Goal: Check status: Check status

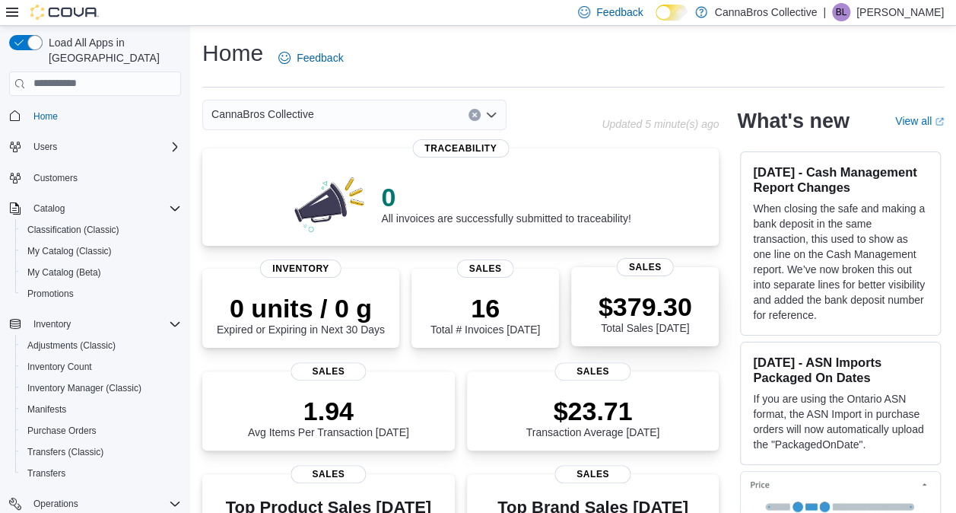
click at [674, 278] on div "$379.30 Total Sales Today Sales" at bounding box center [645, 306] width 148 height 79
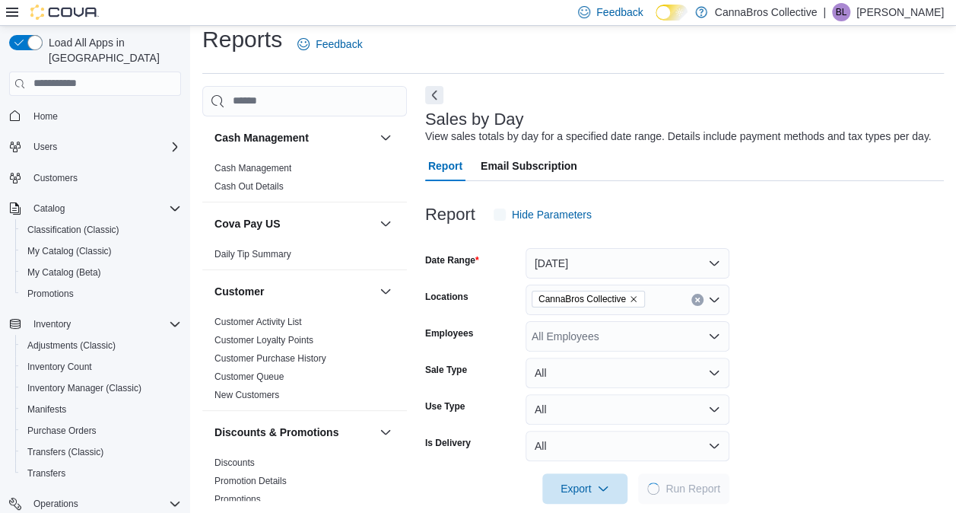
scroll to position [35, 0]
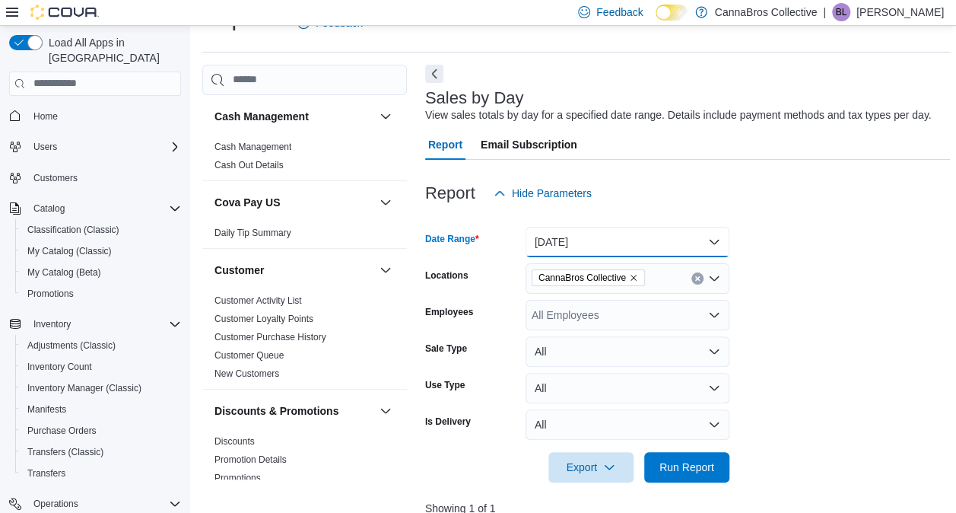
click at [714, 240] on button "Today" at bounding box center [628, 242] width 204 height 30
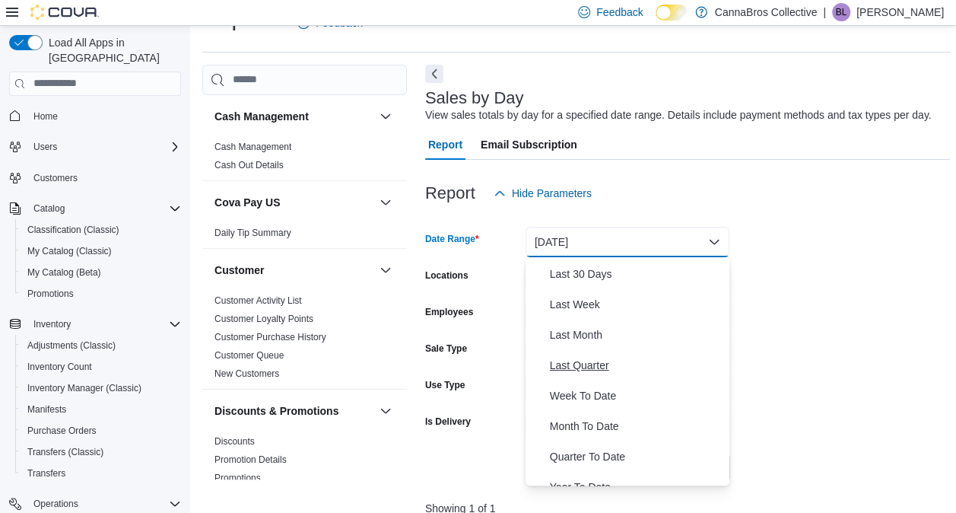
scroll to position [228, 0]
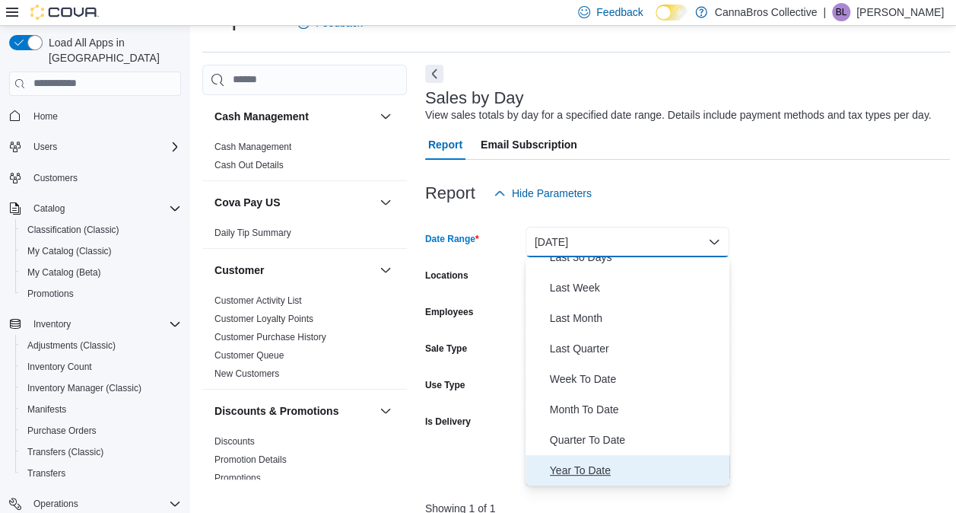
click at [604, 463] on span "Year To Date" at bounding box center [636, 470] width 173 height 18
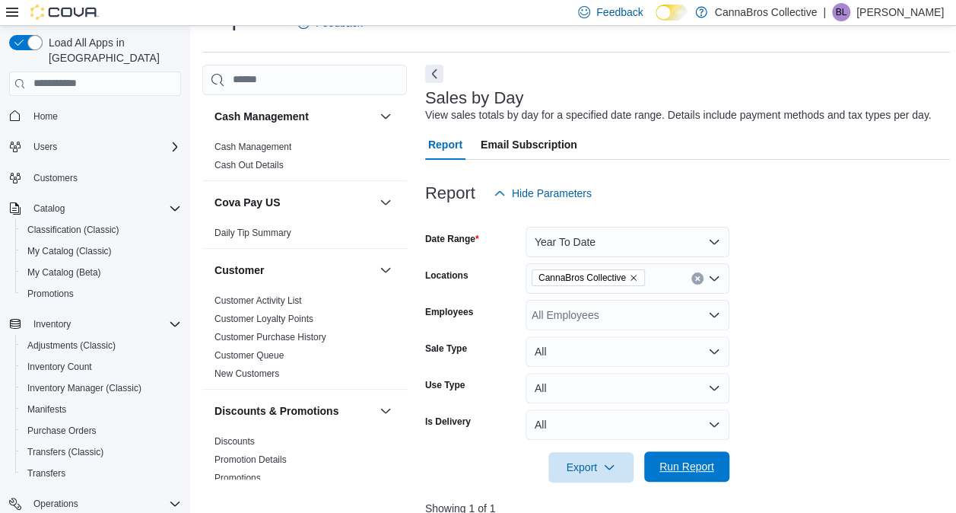
click at [697, 467] on span "Run Report" at bounding box center [687, 466] width 55 height 15
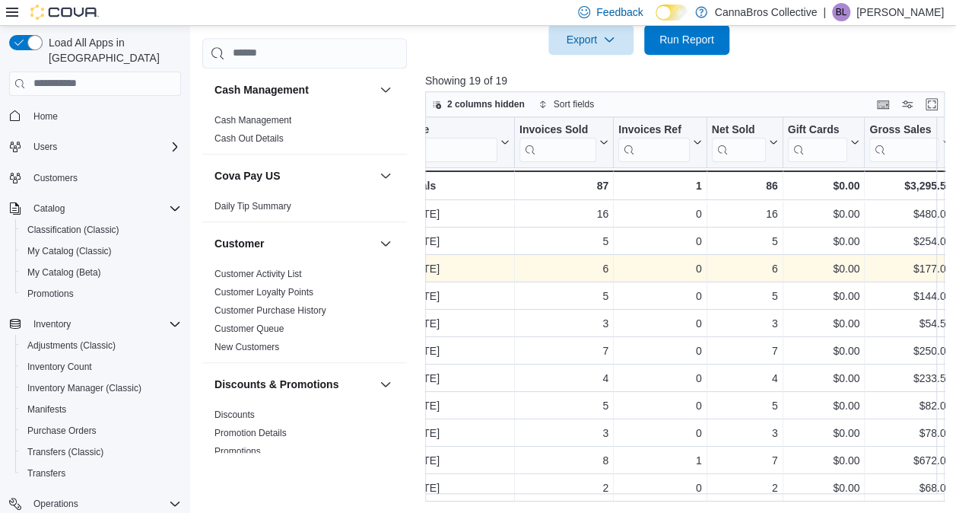
scroll to position [0, 25]
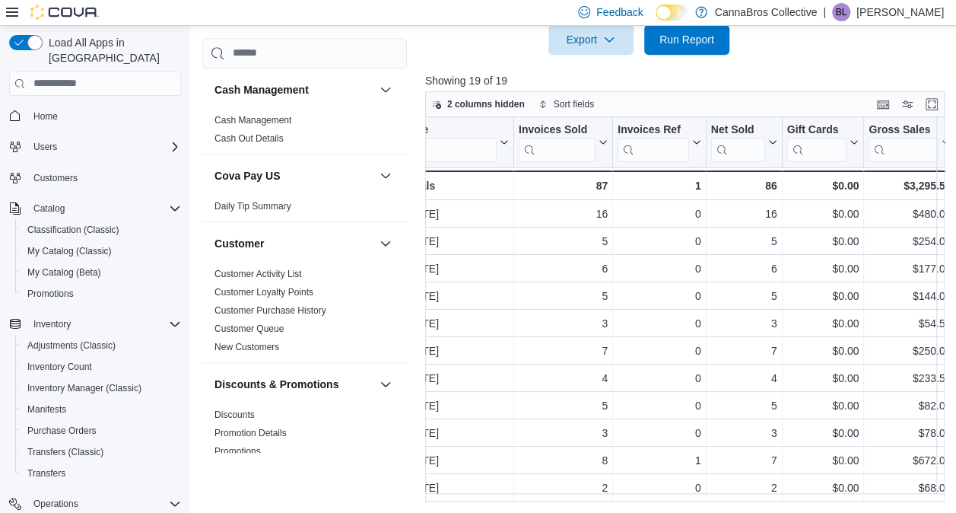
drag, startPoint x: 782, startPoint y: 273, endPoint x: 800, endPoint y: 78, distance: 196.4
click at [800, 78] on p "Showing 19 of 19" at bounding box center [687, 80] width 525 height 15
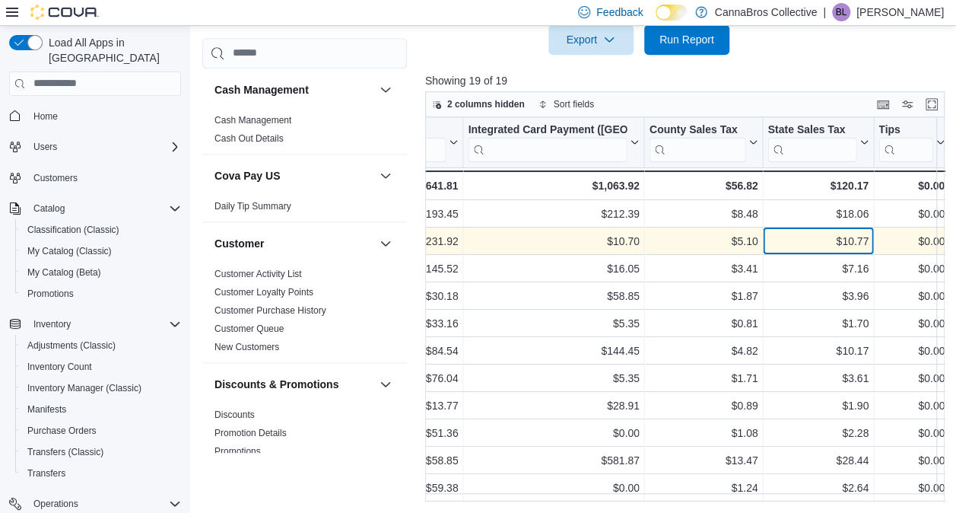
scroll to position [0, 1552]
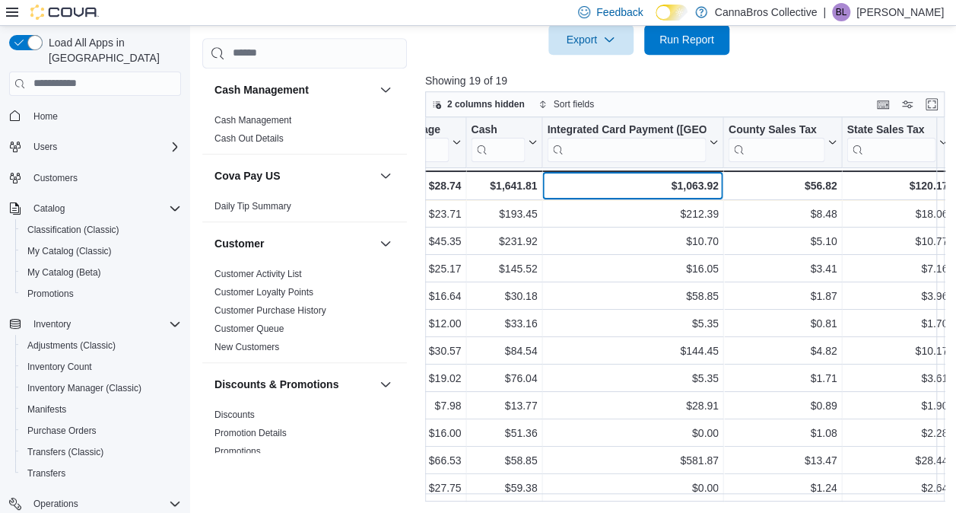
click at [682, 191] on div "$1,063.92" at bounding box center [632, 186] width 171 height 18
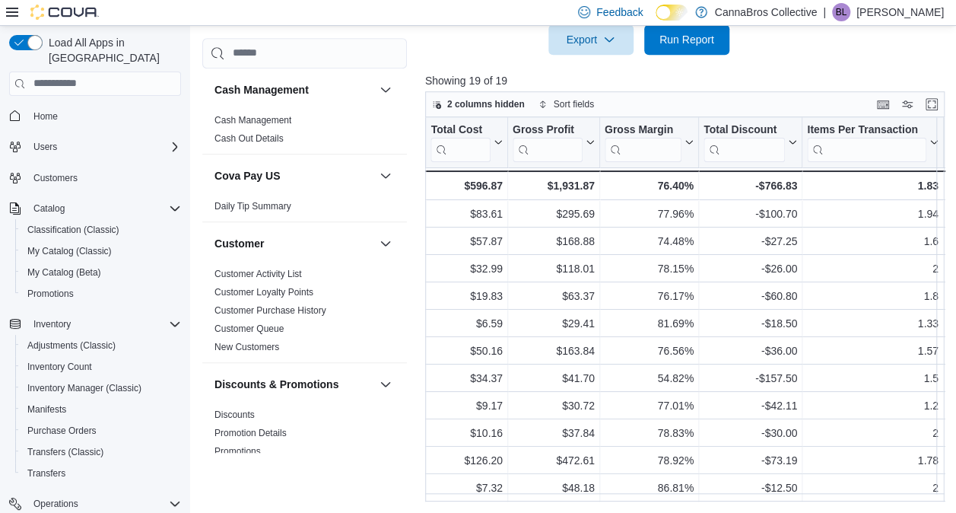
scroll to position [0, 810]
click at [640, 274] on div "78.15%" at bounding box center [647, 268] width 89 height 18
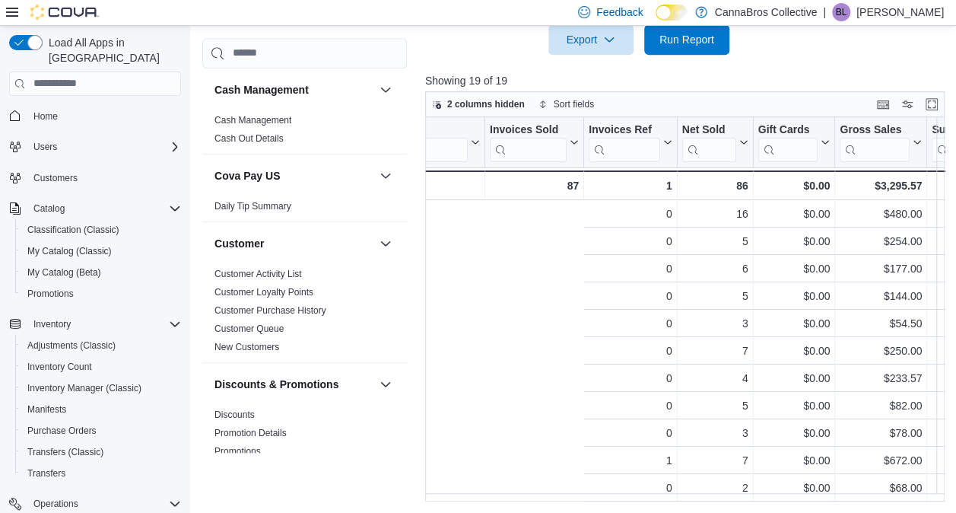
scroll to position [0, 0]
